Goal: Task Accomplishment & Management: Manage account settings

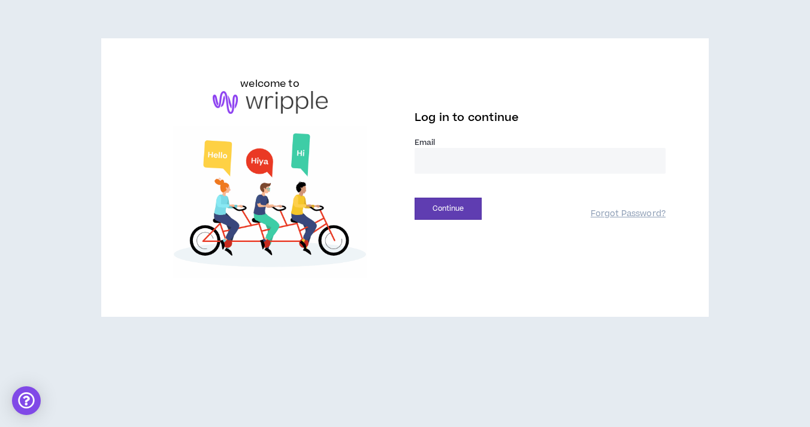
click at [485, 157] on input "email" at bounding box center [540, 161] width 251 height 26
type input "**********"
click at [444, 212] on button "Continue" at bounding box center [448, 209] width 67 height 22
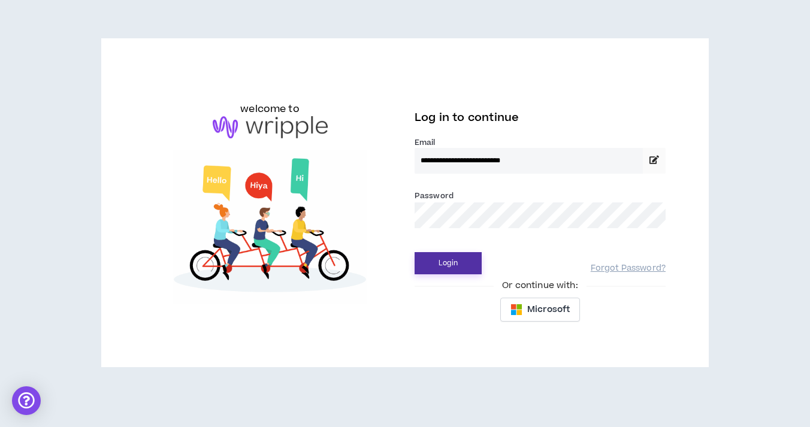
click at [473, 257] on button "Login" at bounding box center [448, 263] width 67 height 22
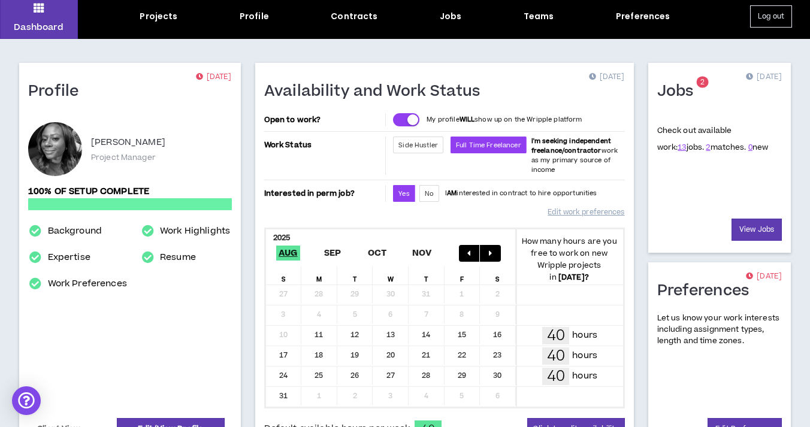
scroll to position [47, 0]
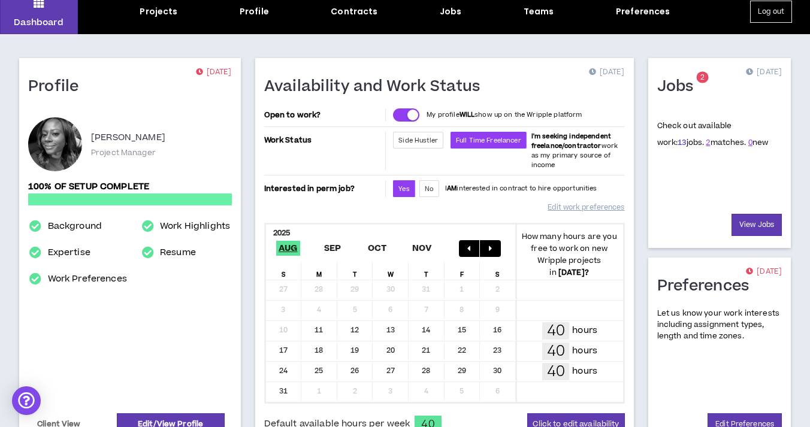
click at [678, 141] on link "13" at bounding box center [682, 142] width 8 height 11
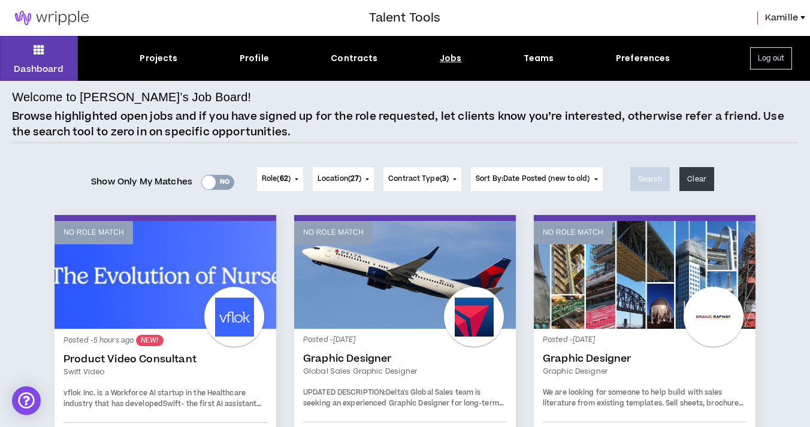
click at [74, 18] on img at bounding box center [52, 18] width 104 height 14
